Goal: Task Accomplishment & Management: Use online tool/utility

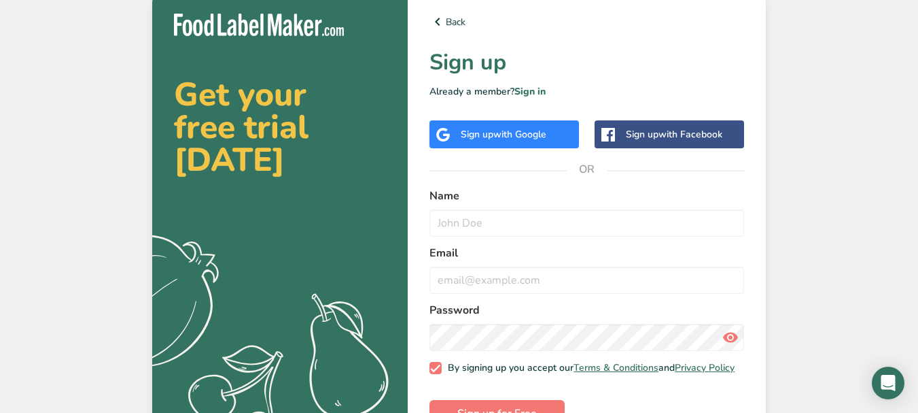
click at [560, 128] on div "Sign up with Google" at bounding box center [505, 134] width 150 height 28
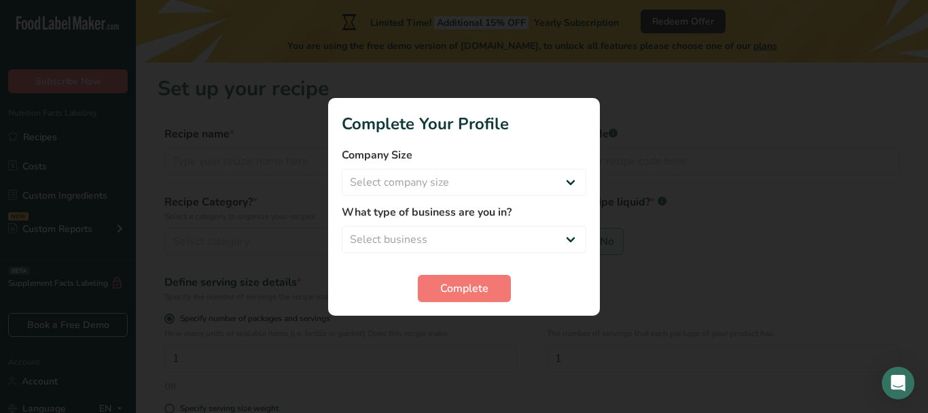
click at [330, 56] on div at bounding box center [464, 206] width 928 height 413
click at [438, 72] on div at bounding box center [464, 206] width 928 height 413
click at [572, 191] on select "Select company size Fewer than 10 Employees 10 to 50 Employees 51 to 500 Employ…" at bounding box center [464, 182] width 245 height 27
select select "2"
click at [342, 169] on select "Select company size Fewer than 10 Employees 10 to 50 Employees 51 to 500 Employ…" at bounding box center [464, 182] width 245 height 27
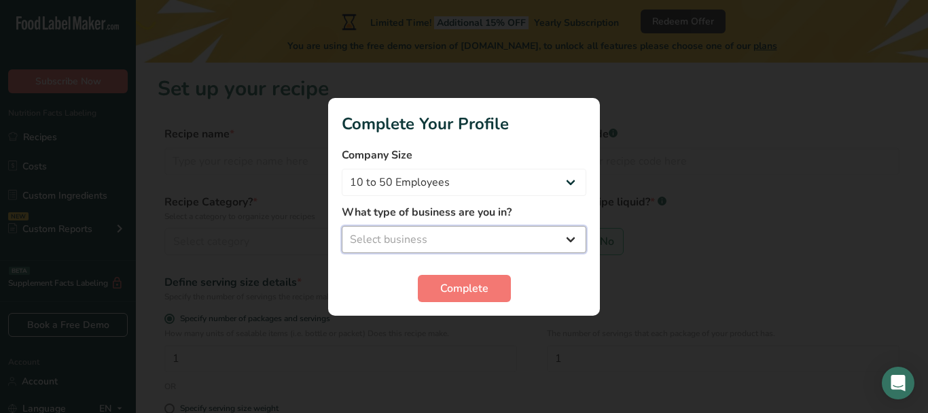
click at [524, 232] on select "Select business Packaged Food Manufacturer Restaurant & Cafe Bakery Meal Plans …" at bounding box center [464, 239] width 245 height 27
select select "3"
click at [342, 226] on select "Select business Packaged Food Manufacturer Restaurant & Cafe Bakery Meal Plans …" at bounding box center [464, 239] width 245 height 27
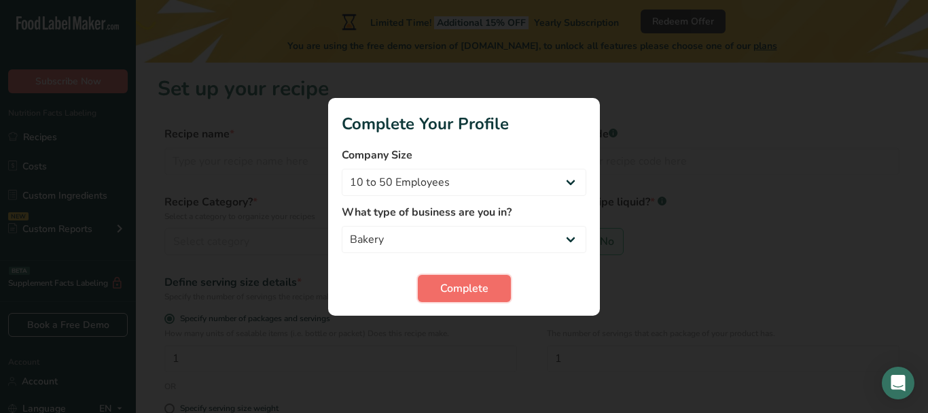
click at [483, 292] on span "Complete" at bounding box center [464, 288] width 48 height 16
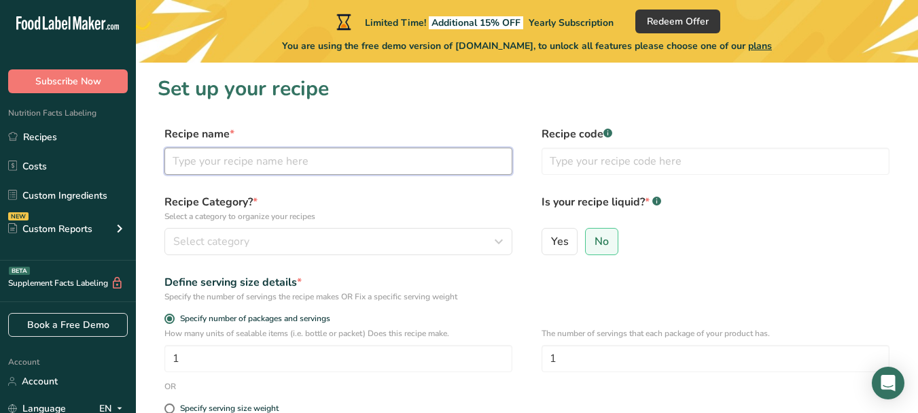
click at [271, 157] on input "text" at bounding box center [338, 160] width 348 height 27
type input "chocolate cake"
click at [613, 164] on input "text" at bounding box center [716, 160] width 348 height 27
type input "54326"
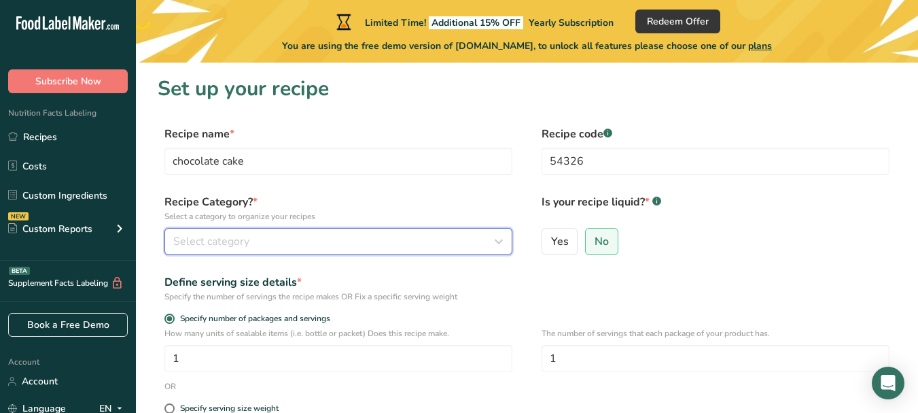
click at [464, 247] on div "Select category" at bounding box center [334, 241] width 322 height 16
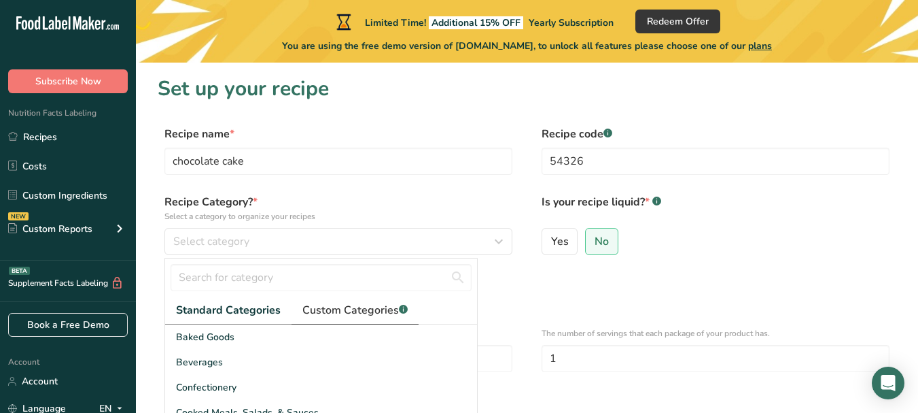
click at [378, 305] on span "Custom Categories .a-a{fill:#347362;}.b-a{fill:#fff;}" at bounding box center [354, 310] width 105 height 16
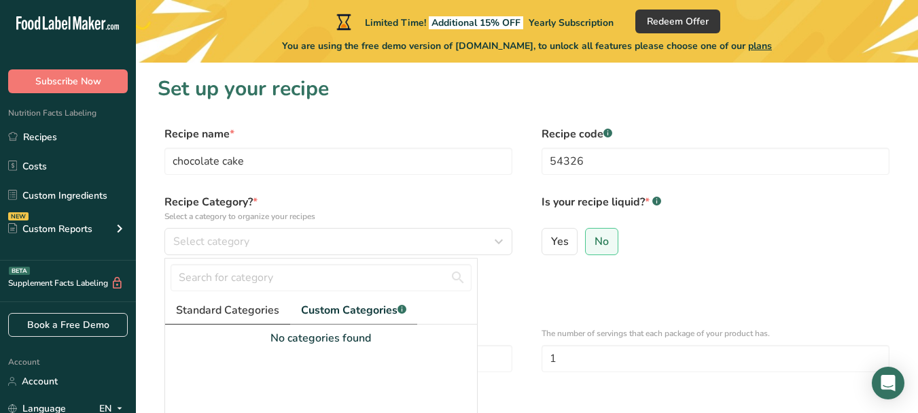
click at [251, 316] on span "Standard Categories" at bounding box center [227, 310] width 103 height 16
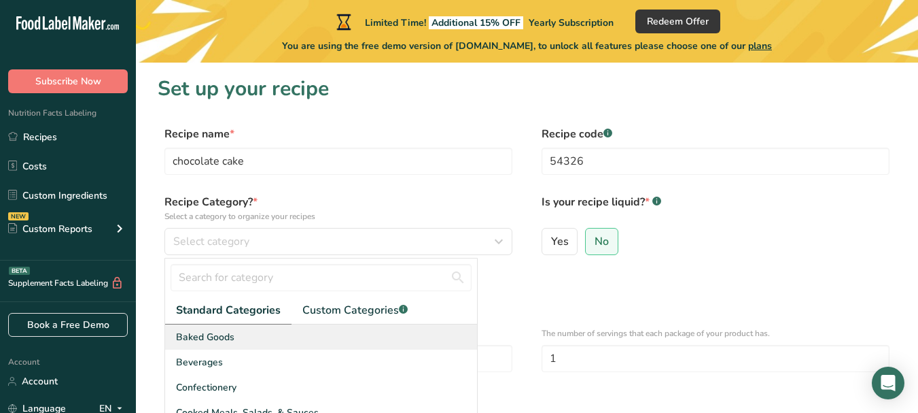
click at [224, 334] on span "Baked Goods" at bounding box center [205, 337] width 58 height 14
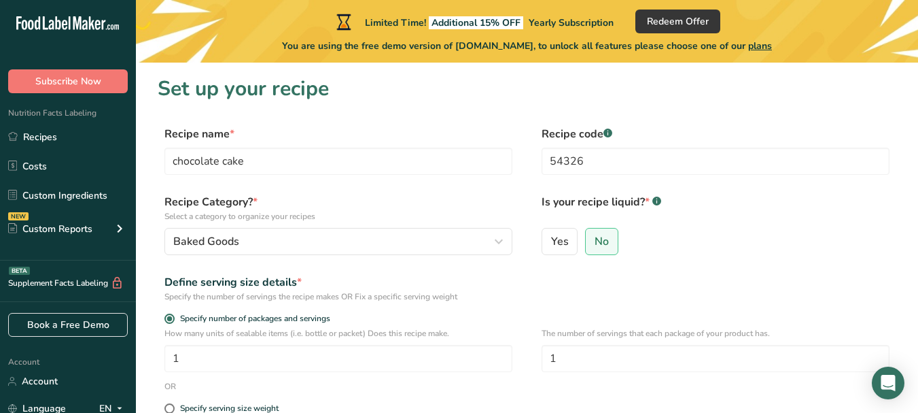
drag, startPoint x: 835, startPoint y: 240, endPoint x: 847, endPoint y: 243, distance: 11.9
click at [847, 243] on div "Yes No" at bounding box center [716, 245] width 348 height 35
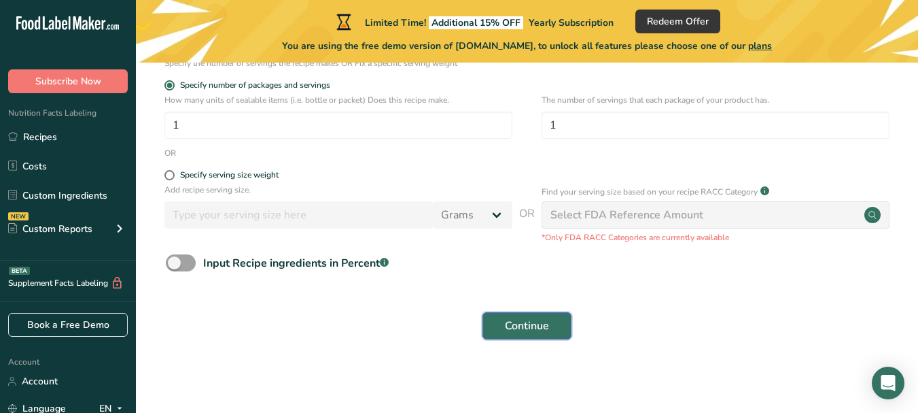
click at [533, 329] on span "Continue" at bounding box center [527, 325] width 44 height 16
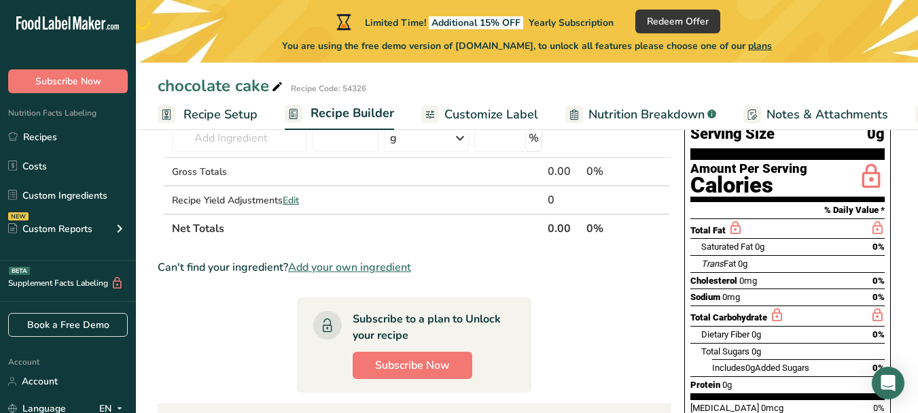
scroll to position [56, 0]
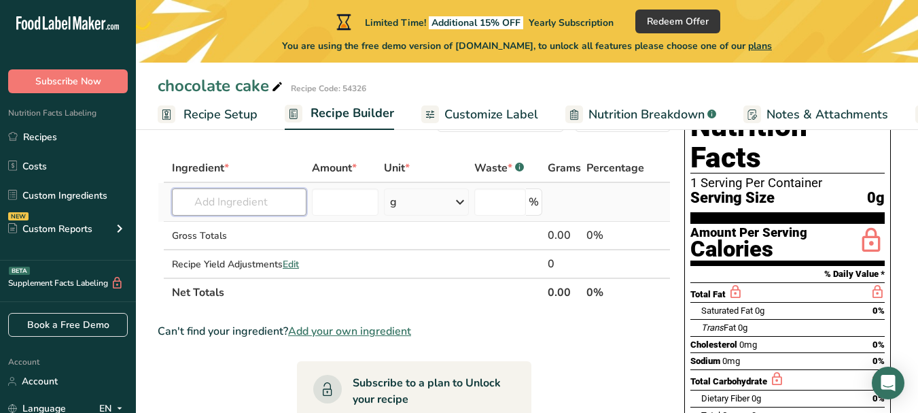
click at [207, 205] on input "text" at bounding box center [239, 201] width 135 height 27
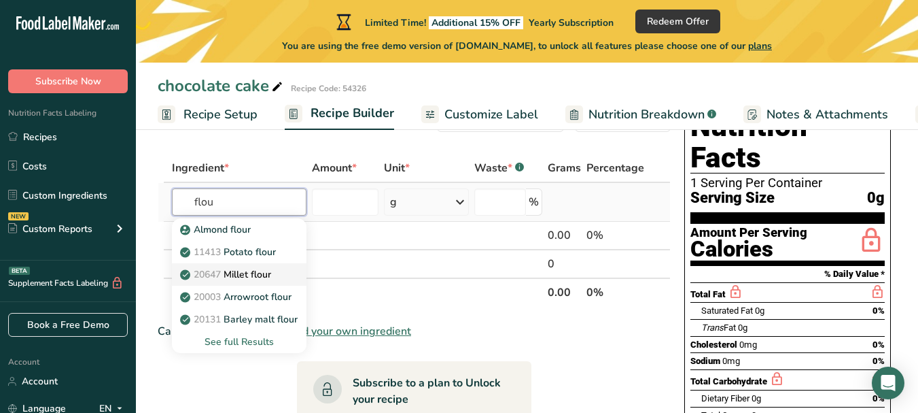
type input "flou"
click at [266, 268] on p "20647 Millet flour" at bounding box center [227, 274] width 88 height 14
type input "Millet flour"
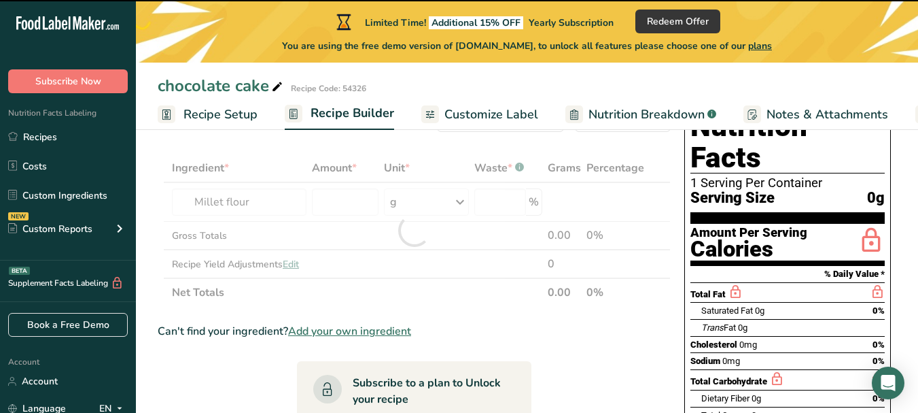
type input "0"
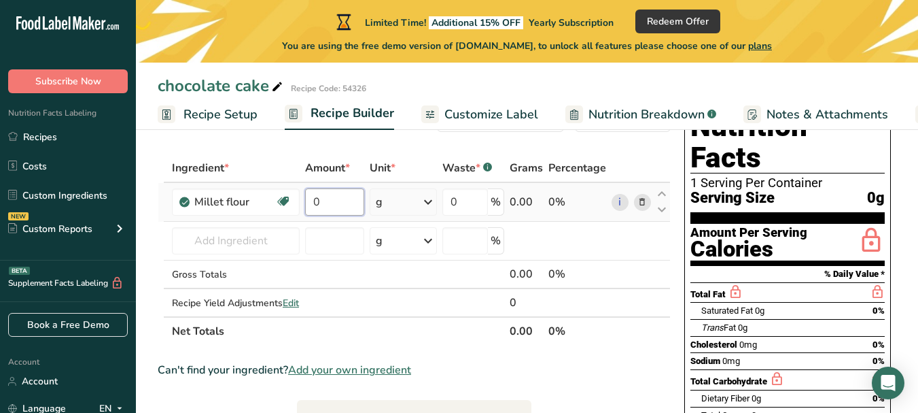
click at [351, 213] on input "0" at bounding box center [335, 201] width 60 height 27
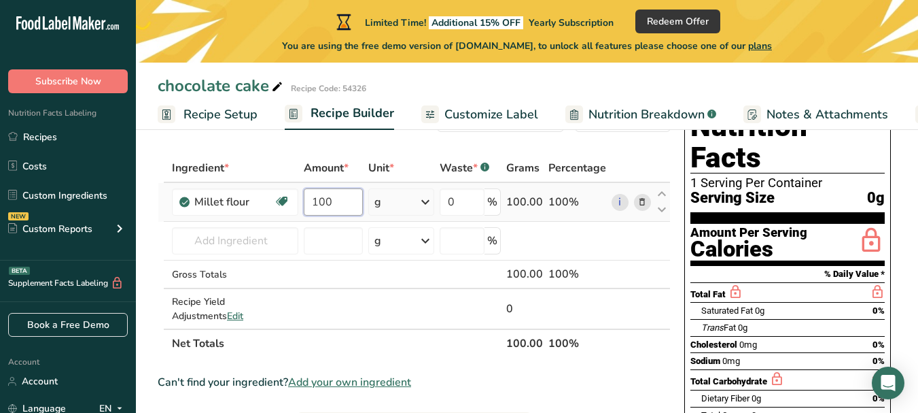
type input "100"
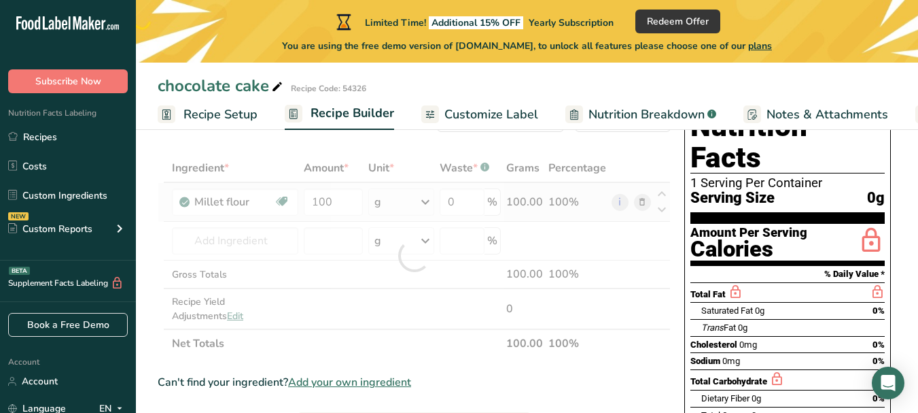
click at [402, 206] on div "Ingredient * Amount * Unit * Waste * .a-a{fill:#347362;}.b-a{fill:#fff;} Grams …" at bounding box center [414, 256] width 513 height 204
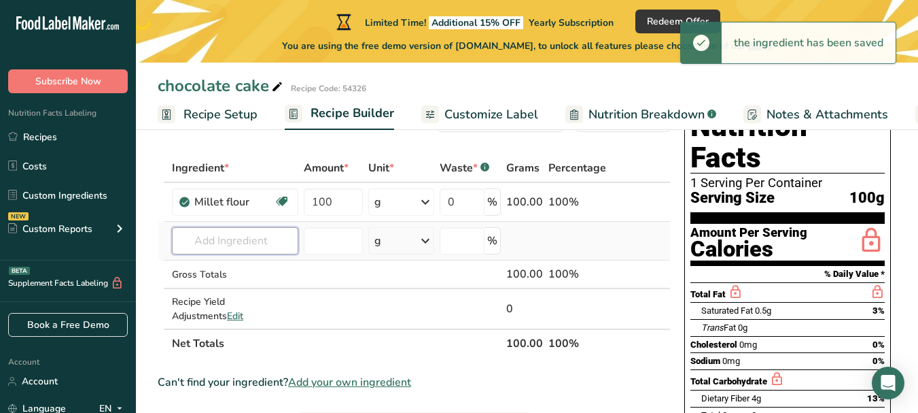
click at [220, 239] on input "text" at bounding box center [235, 240] width 126 height 27
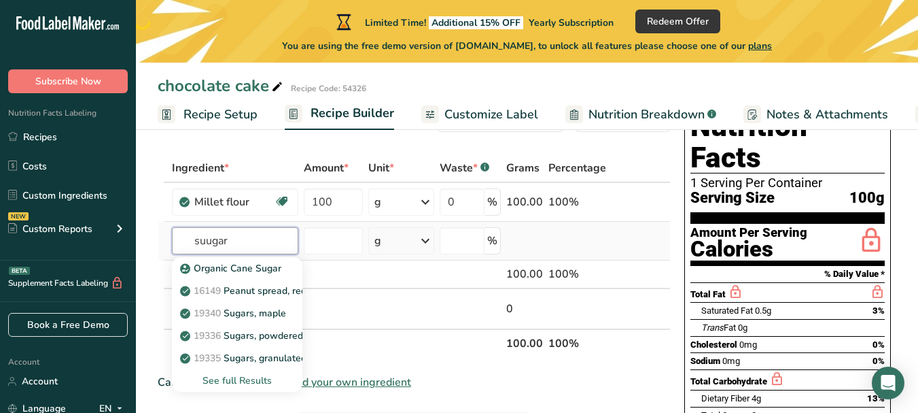
click at [218, 243] on input "suugar" at bounding box center [235, 240] width 126 height 27
type input "suugar"
click at [234, 269] on p "Organic Cane Sugar" at bounding box center [232, 268] width 99 height 14
type input "Organic Cane Sugar"
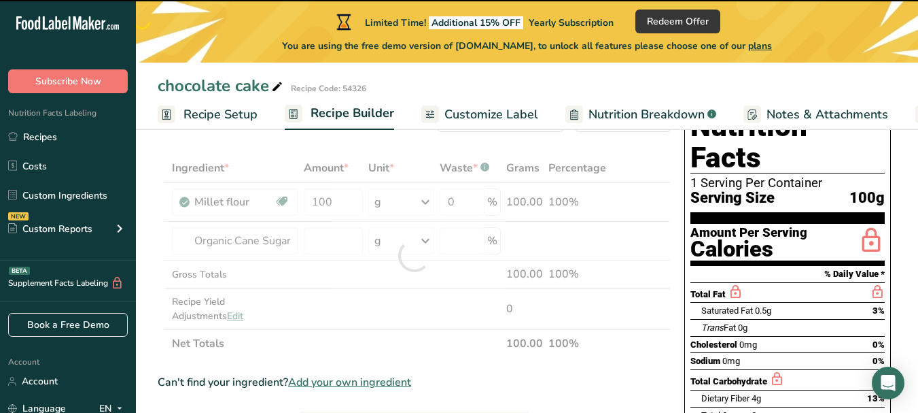
type input "0"
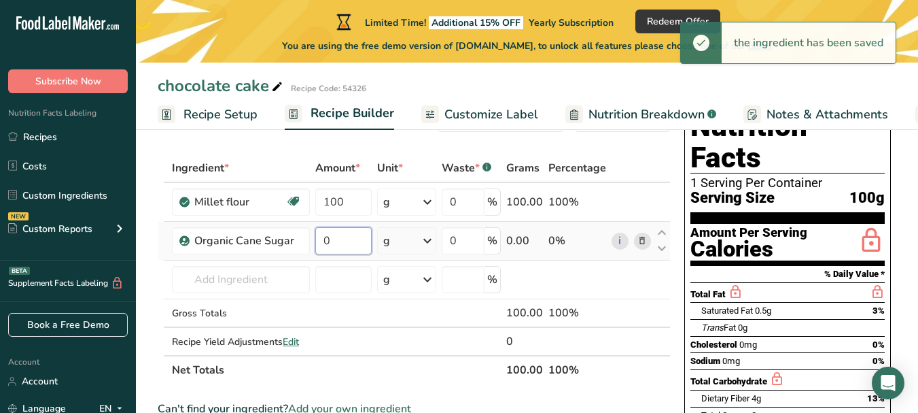
click at [357, 246] on input "0" at bounding box center [343, 240] width 56 height 27
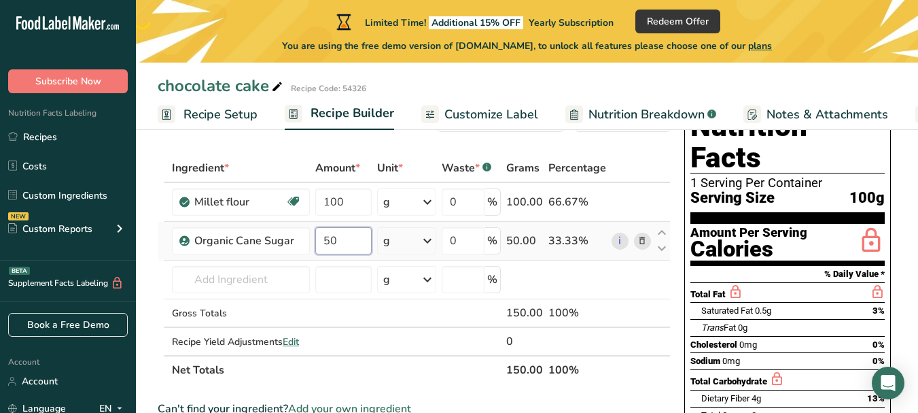
type input "50"
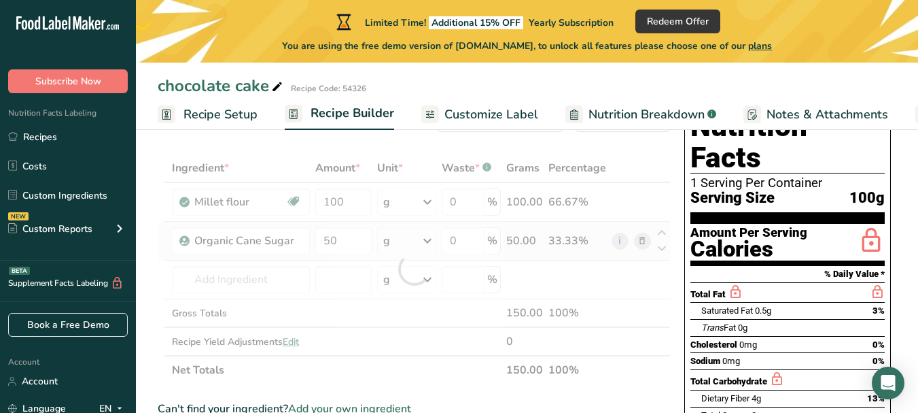
click at [404, 243] on div "Ingredient * Amount * Unit * Waste * .a-a{fill:#347362;}.b-a{fill:#fff;} Grams …" at bounding box center [414, 269] width 513 height 230
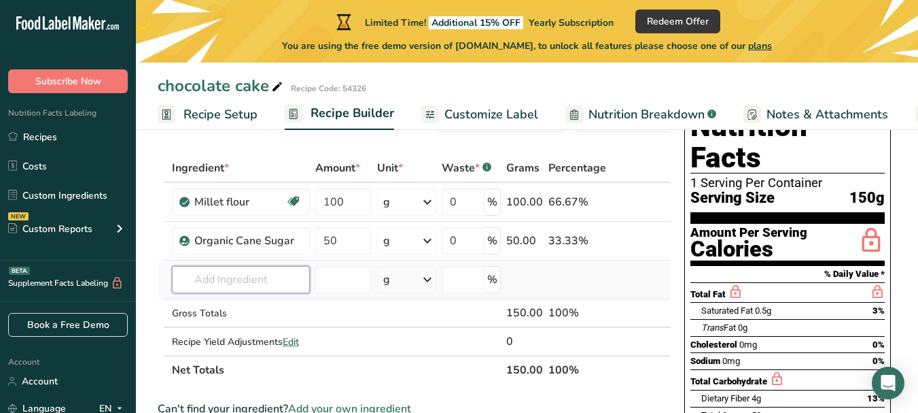
click at [302, 287] on input "text" at bounding box center [241, 279] width 138 height 27
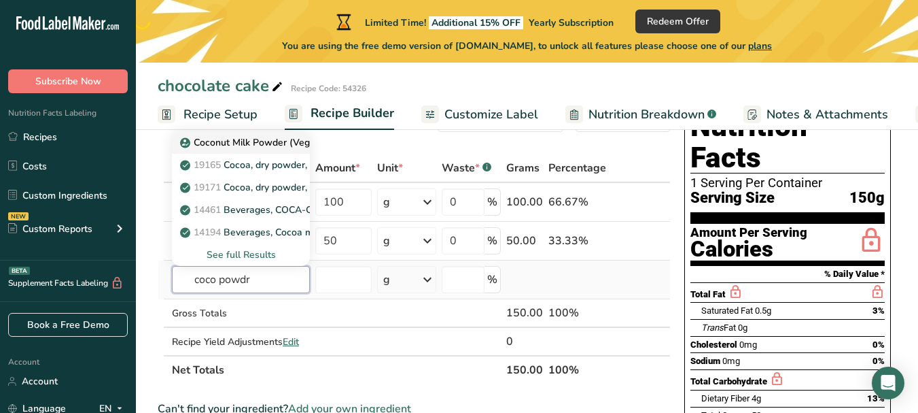
type input "coco powdr"
click at [294, 151] on link "Coconut Milk Powder (Vegan China)" at bounding box center [241, 142] width 138 height 22
type input "Coconut Milk Powder (Vegan China)"
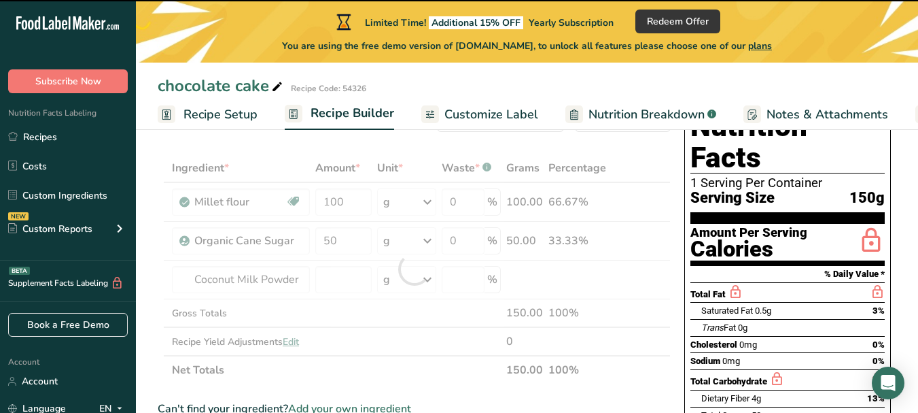
type input "0"
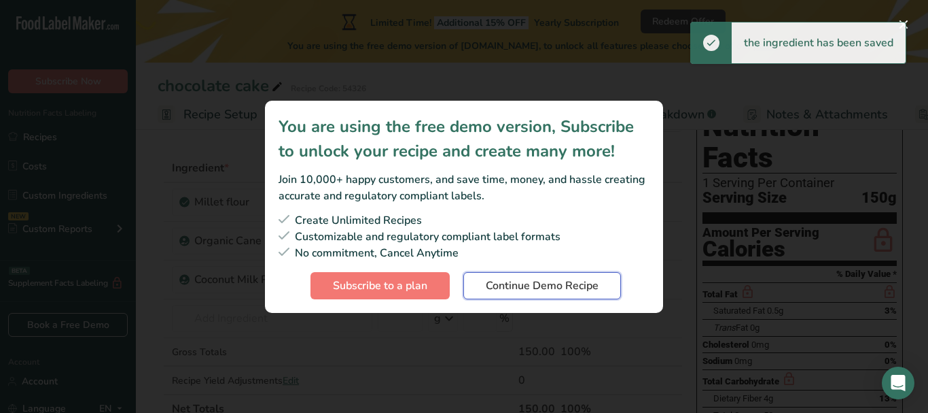
click at [504, 273] on button "Continue Demo Recipe" at bounding box center [543, 285] width 158 height 27
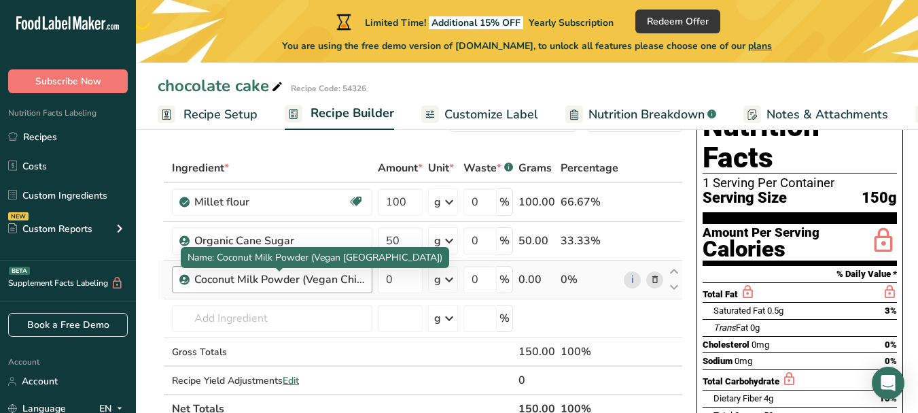
click at [292, 271] on div "Coconut Milk Powder (Vegan China)" at bounding box center [279, 279] width 170 height 16
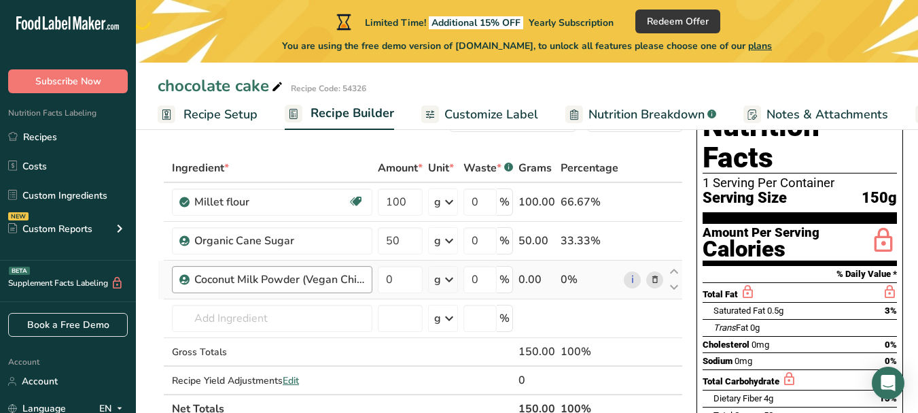
click at [365, 276] on div "Coconut Milk Powder (Vegan China)" at bounding box center [272, 279] width 200 height 27
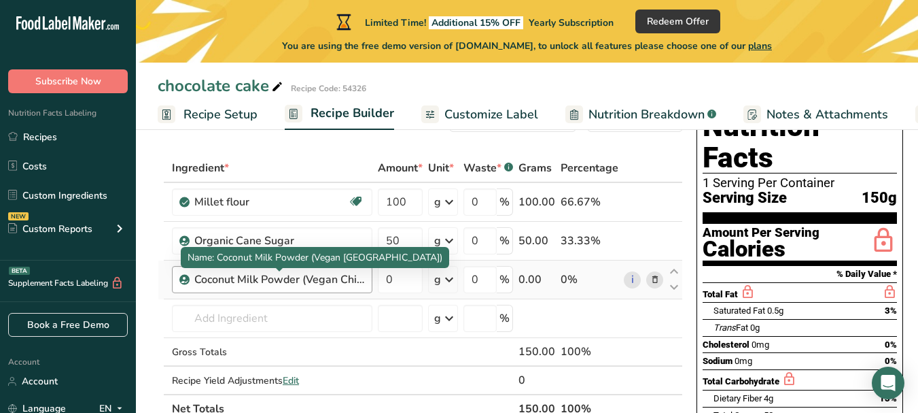
click at [362, 279] on div "Coconut Milk Powder (Vegan China)" at bounding box center [279, 279] width 170 height 16
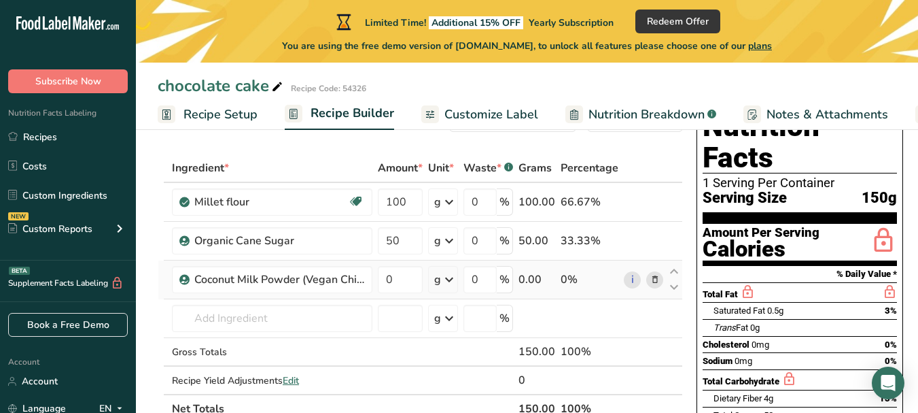
drag, startPoint x: 362, startPoint y: 279, endPoint x: 448, endPoint y: 262, distance: 88.0
click at [273, 262] on td "Coconut Milk Powder (Vegan China)" at bounding box center [272, 279] width 206 height 39
click at [650, 279] on icon at bounding box center [655, 280] width 10 height 14
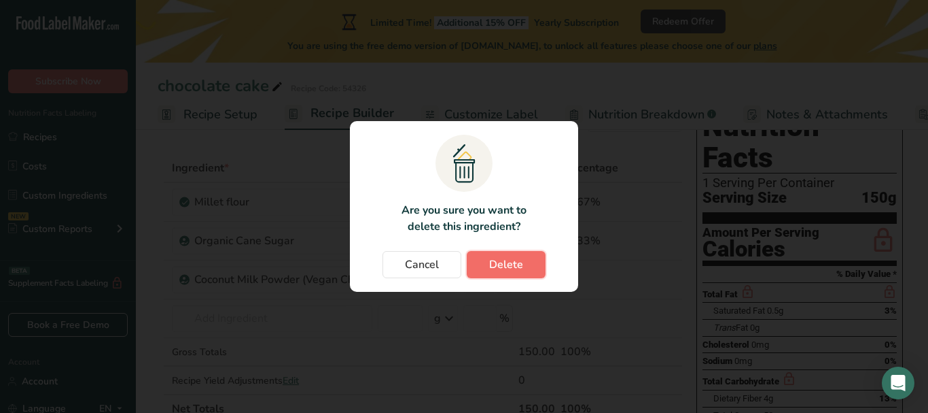
click at [492, 271] on span "Delete" at bounding box center [506, 264] width 34 height 16
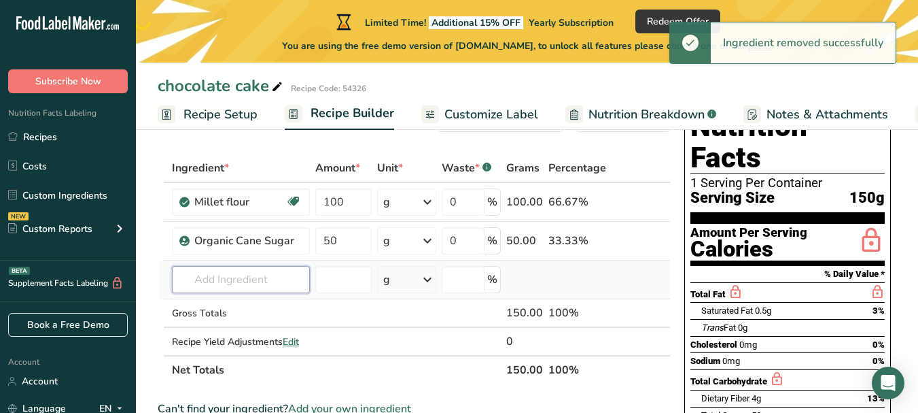
click at [262, 273] on input "text" at bounding box center [241, 279] width 138 height 27
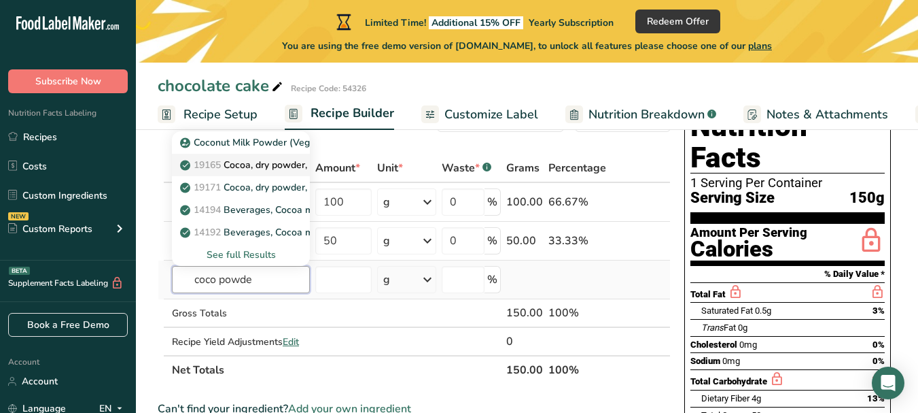
type input "coco powde"
click at [280, 170] on p "19165 Cocoa, dry powder, unsweetened" at bounding box center [276, 165] width 187 height 14
type input "Cocoa, dry powder, unsweetened"
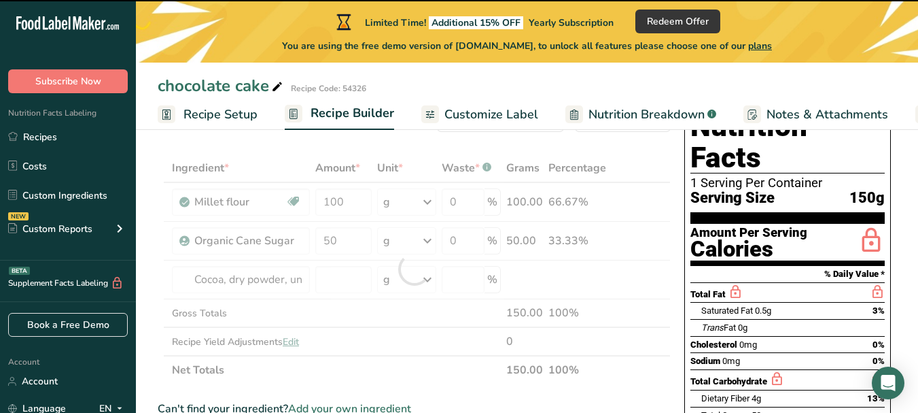
type input "0"
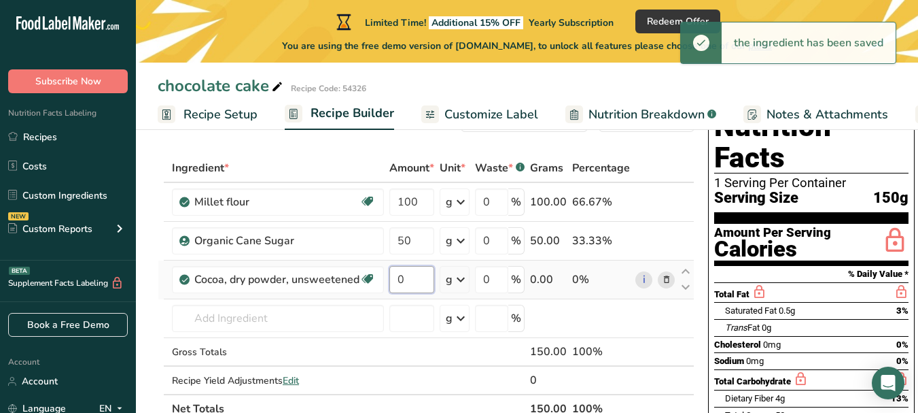
click at [422, 278] on input "0" at bounding box center [411, 279] width 45 height 27
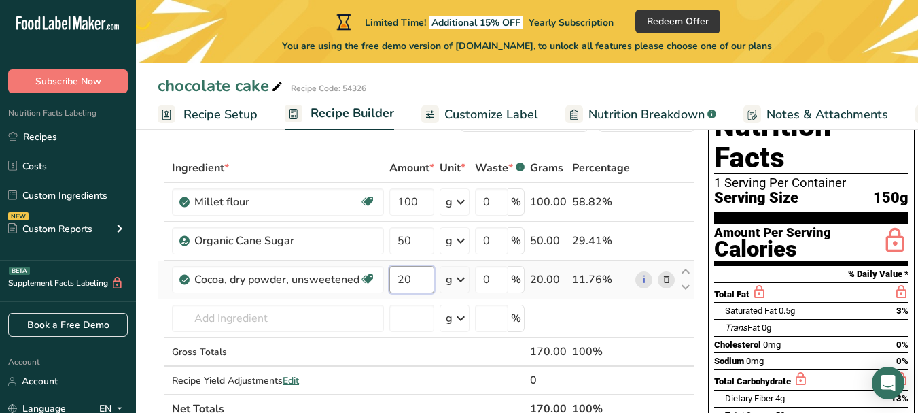
type input "20"
click at [468, 279] on div "Ingredient * Amount * Unit * Waste * .a-a{fill:#347362;}.b-a{fill:#fff;} Grams …" at bounding box center [426, 288] width 537 height 269
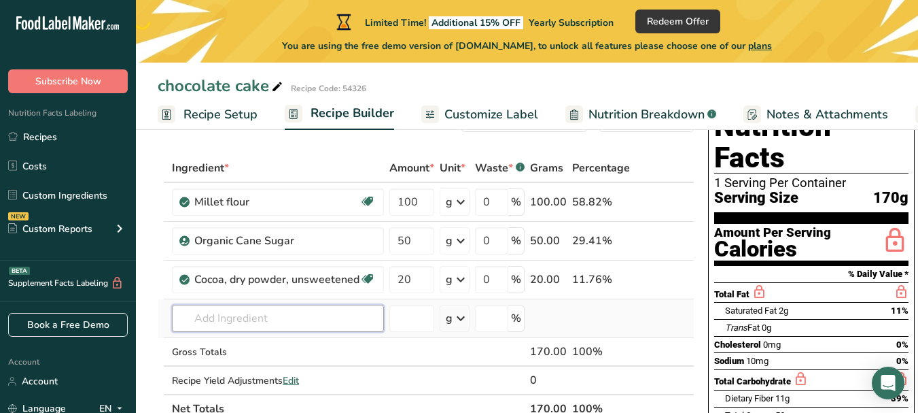
click at [256, 314] on input "text" at bounding box center [278, 317] width 212 height 27
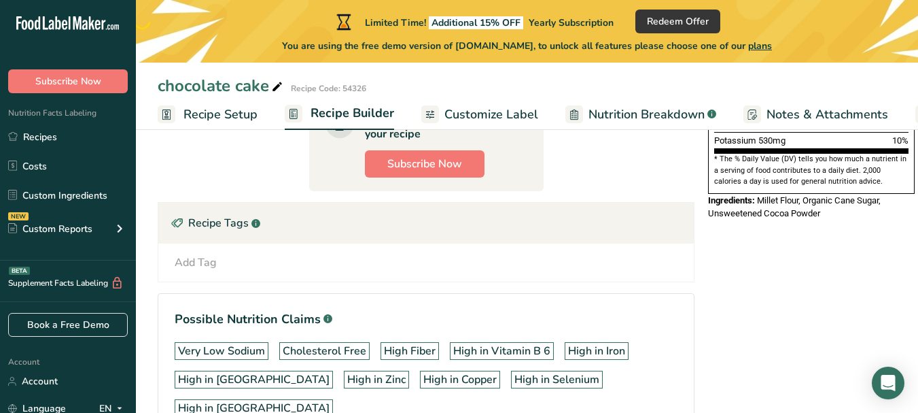
scroll to position [500, 0]
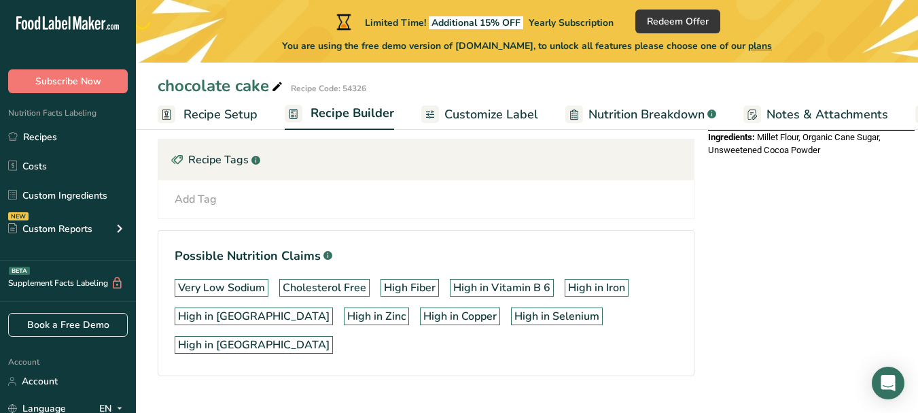
click at [487, 118] on span "Customize Label" at bounding box center [491, 114] width 94 height 18
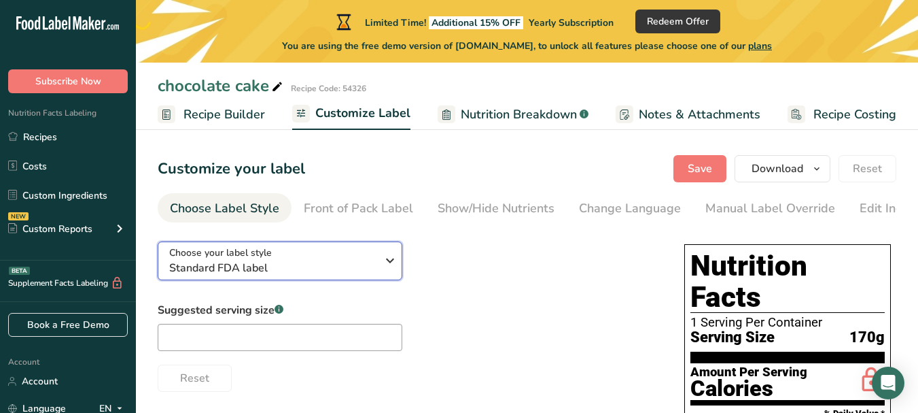
click at [372, 270] on span "Standard FDA label" at bounding box center [272, 268] width 207 height 16
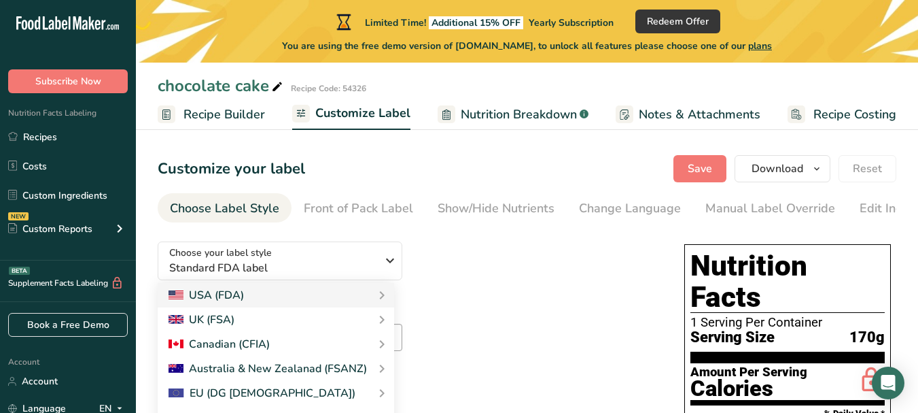
click at [515, 292] on div "Choose your label style Standard FDA label USA (FDA) Standard FDA label Tabular…" at bounding box center [408, 310] width 500 height 161
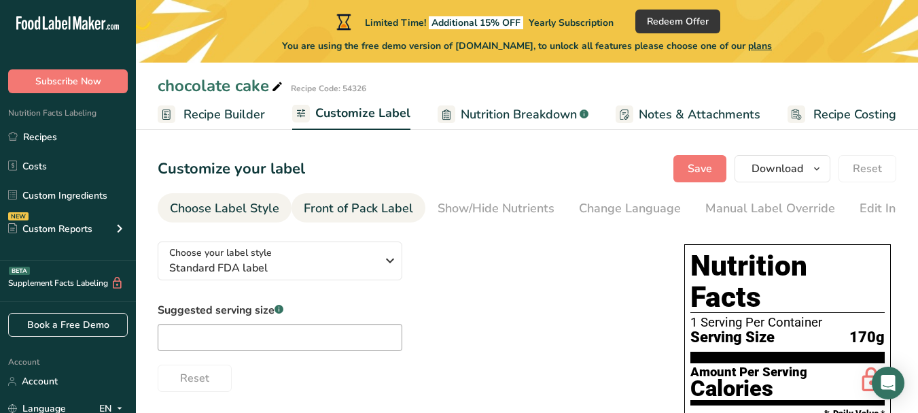
click at [346, 209] on div "Front of Pack Label" at bounding box center [358, 208] width 109 height 18
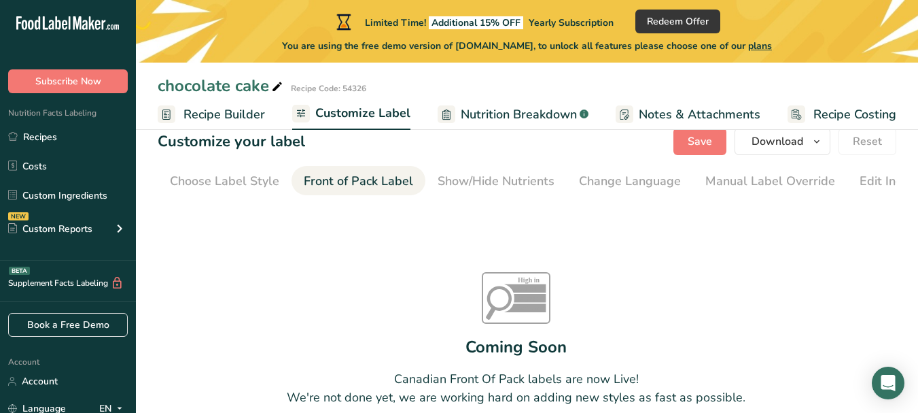
scroll to position [54, 0]
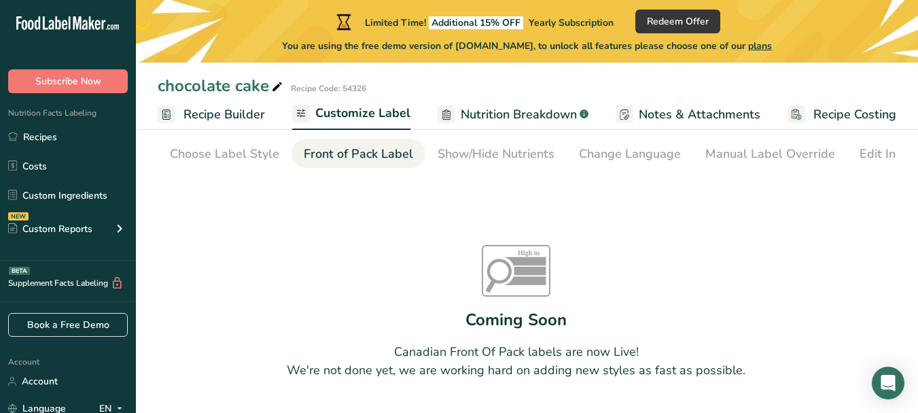
click at [454, 111] on link "Nutrition Breakdown .a-a{fill:#347362;}.b-a{fill:#fff;}" at bounding box center [513, 114] width 151 height 31
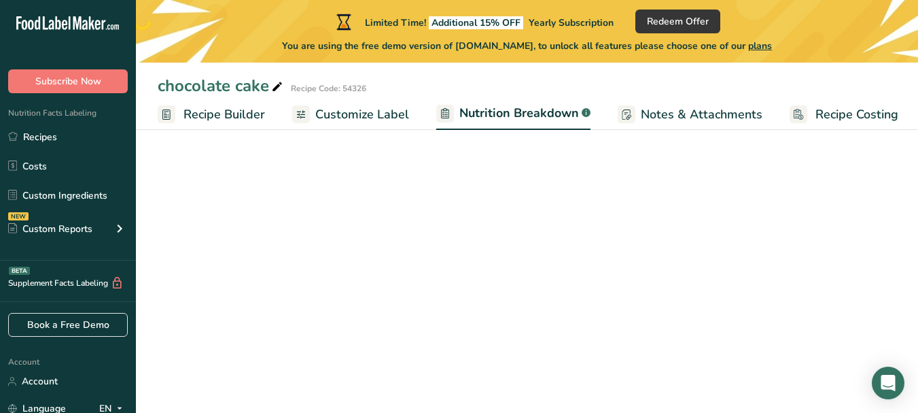
scroll to position [0, 128]
select select "Calories"
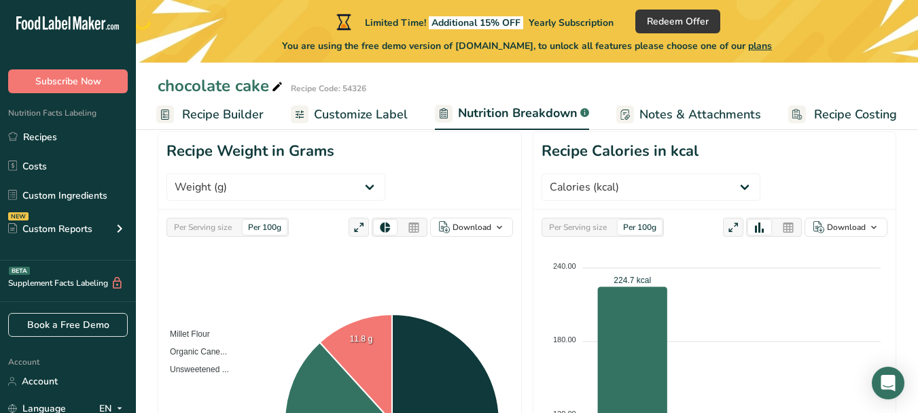
scroll to position [152, 0]
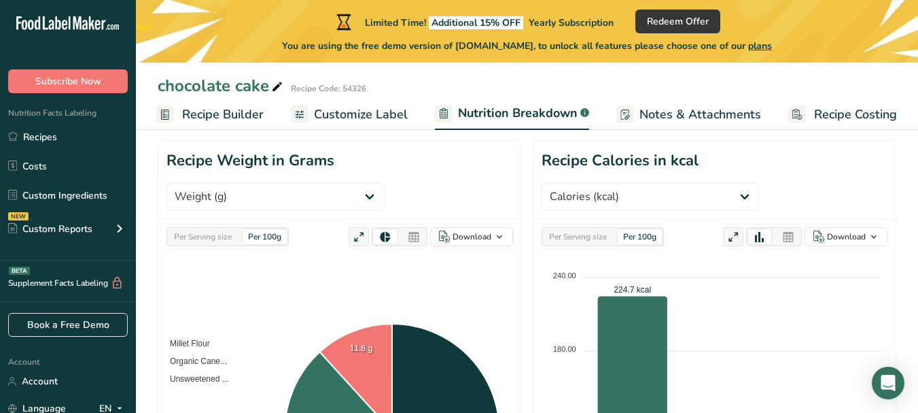
click at [680, 122] on span "Notes & Attachments" at bounding box center [701, 114] width 122 height 18
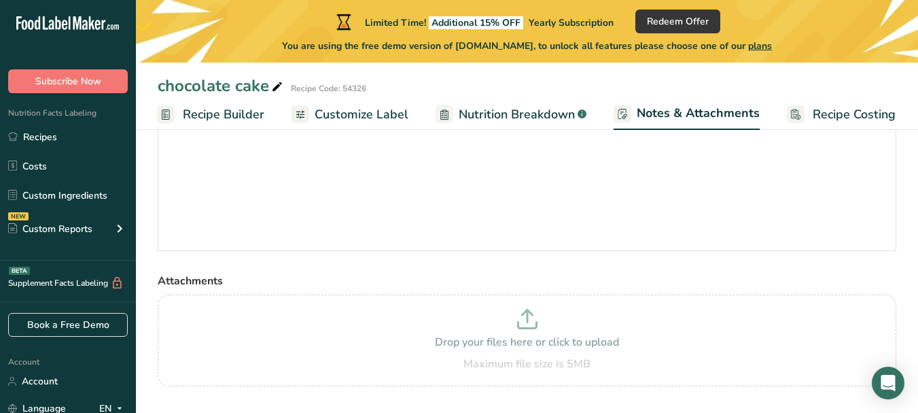
scroll to position [179, 0]
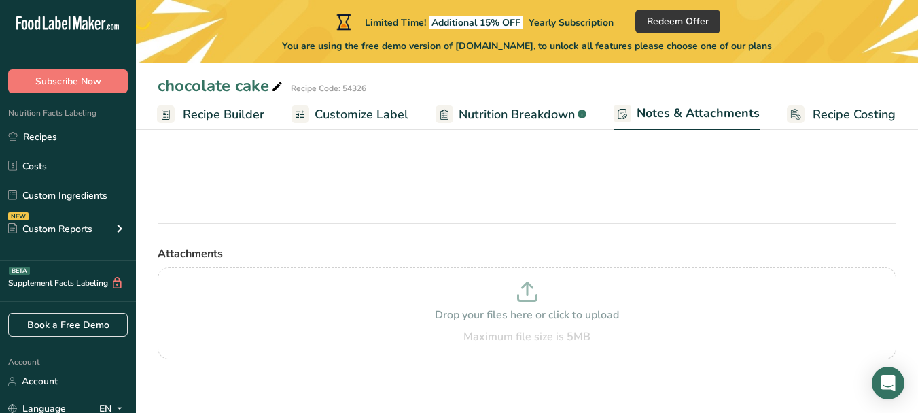
click at [822, 122] on span "Recipe Costing" at bounding box center [854, 114] width 83 height 18
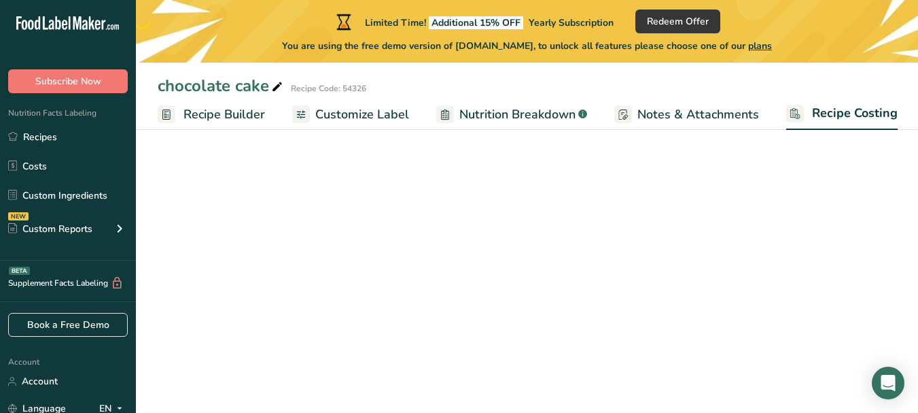
scroll to position [165, 0]
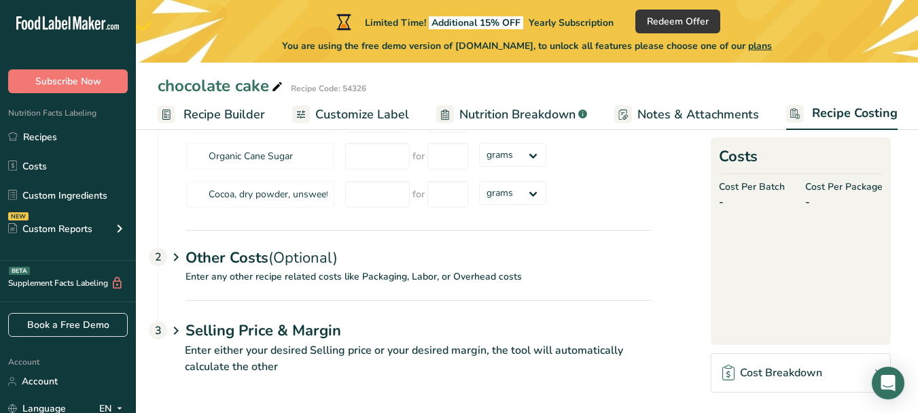
click at [353, 122] on span "Customize Label" at bounding box center [362, 114] width 94 height 18
